Goal: Transaction & Acquisition: Purchase product/service

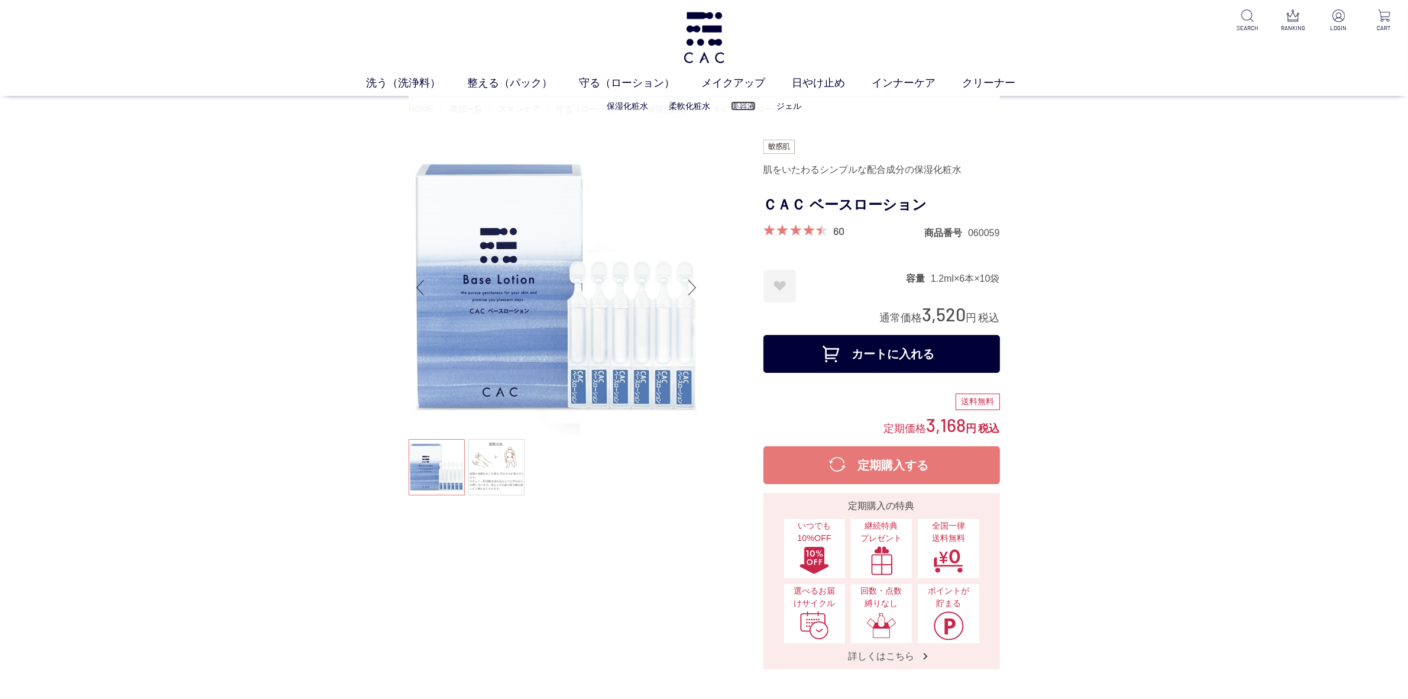
click at [744, 104] on link "美容液" at bounding box center [743, 105] width 25 height 9
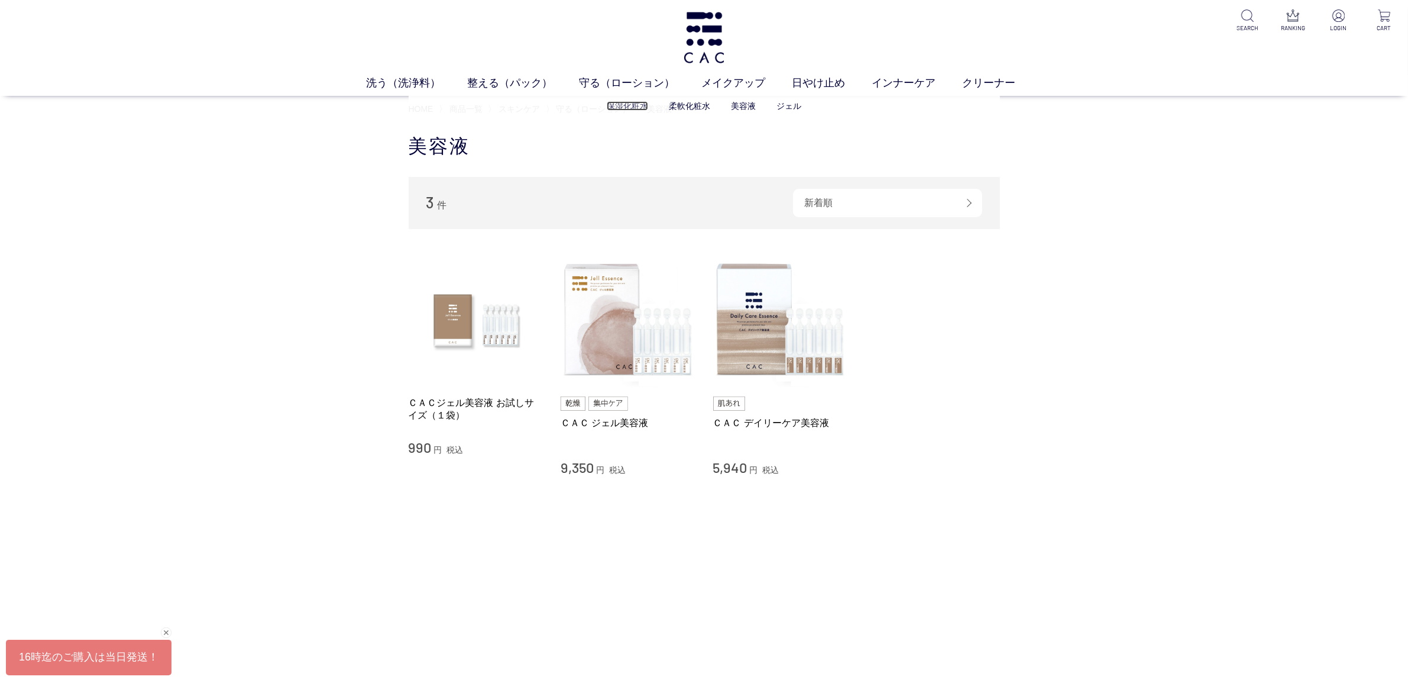
click at [613, 102] on link "保湿化粧水" at bounding box center [627, 105] width 41 height 9
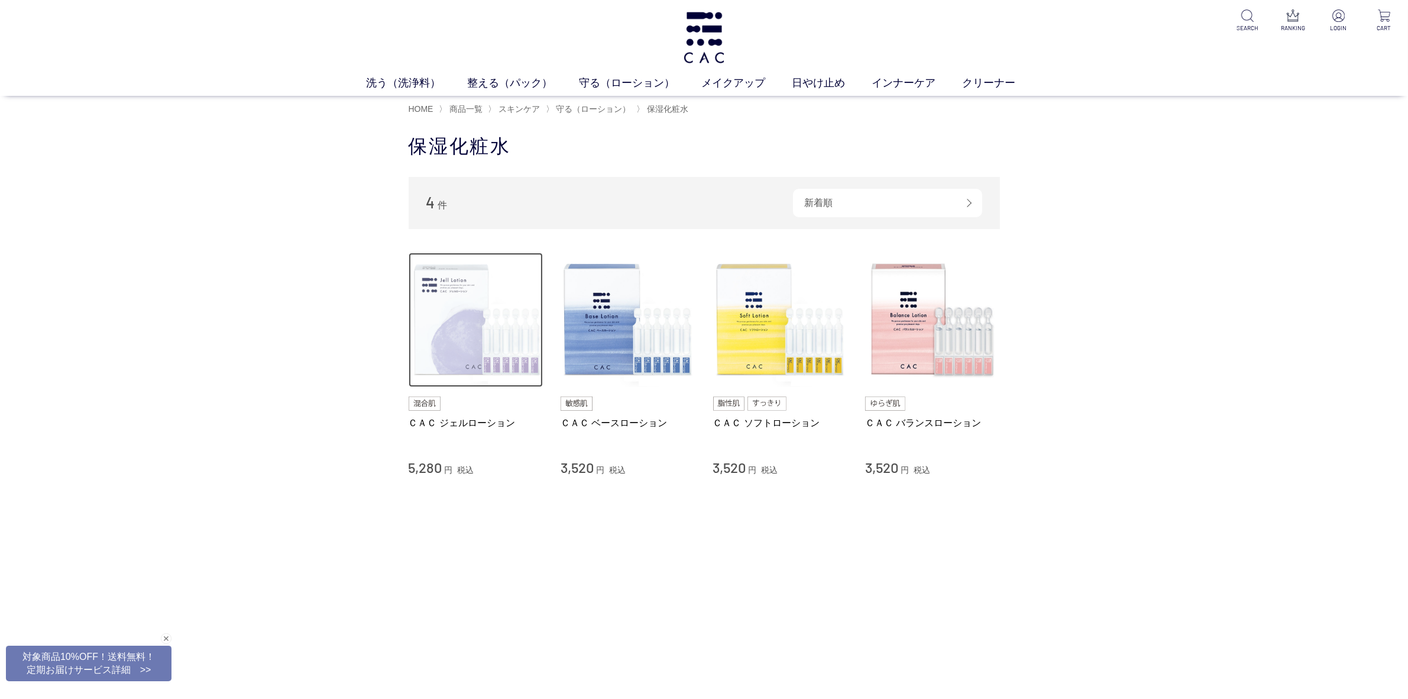
click at [451, 335] on img at bounding box center [476, 320] width 135 height 135
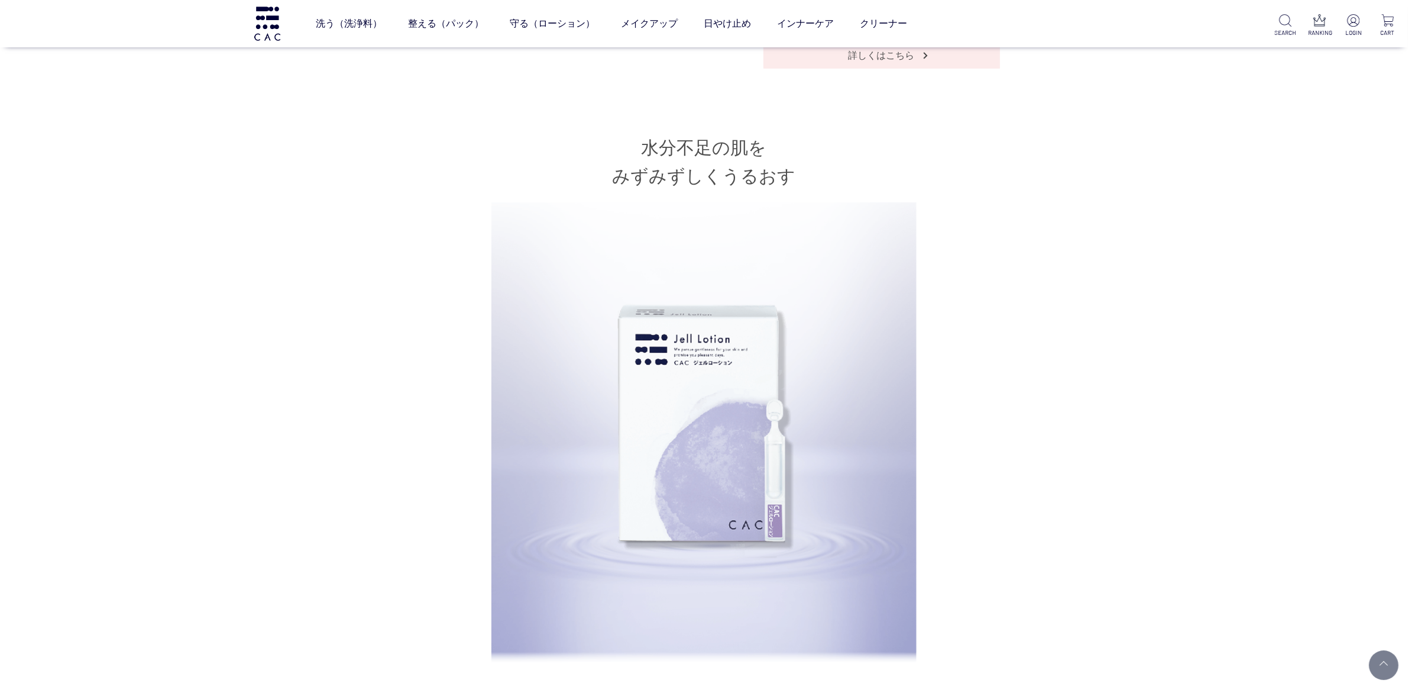
scroll to position [961, 0]
